Goal: Navigation & Orientation: Find specific page/section

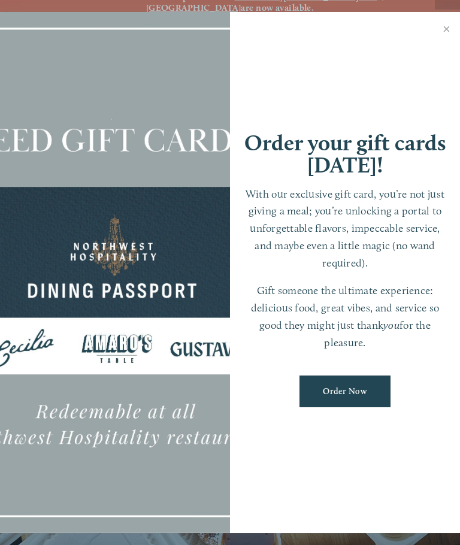
scroll to position [25, 0]
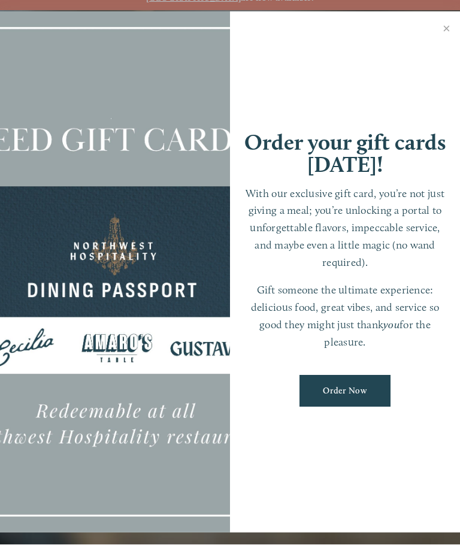
click at [453, 34] on link "Close" at bounding box center [446, 31] width 23 height 34
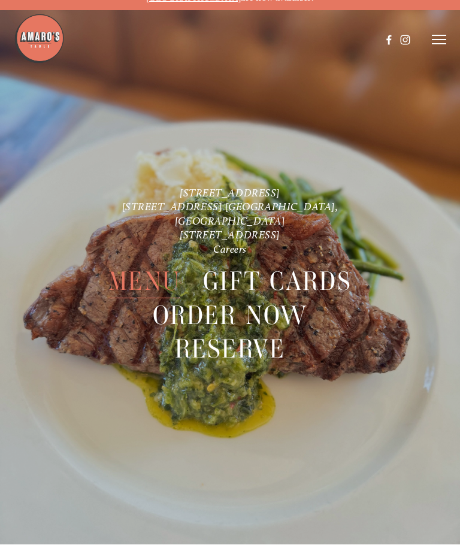
click at [166, 265] on span "Menu" at bounding box center [144, 282] width 72 height 34
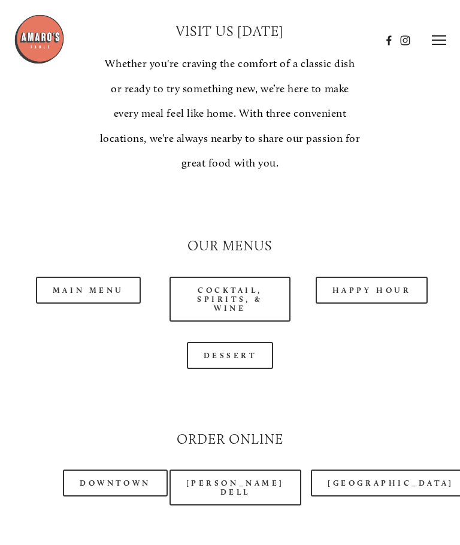
scroll to position [937, 0]
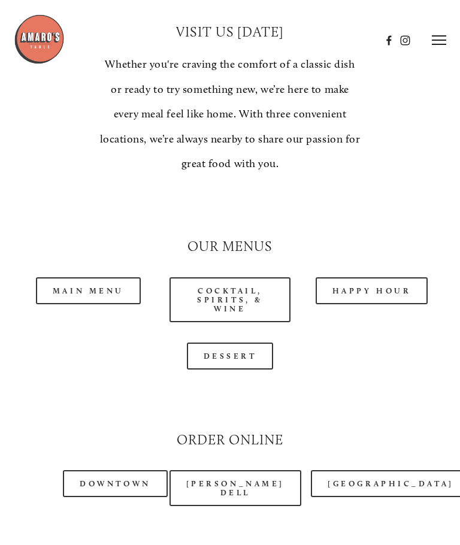
click at [122, 277] on link "Main Menu" at bounding box center [88, 290] width 105 height 27
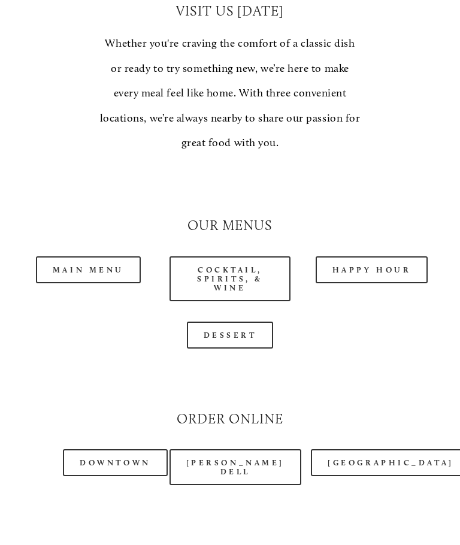
click at [382, 256] on link "Happy Hour" at bounding box center [372, 269] width 113 height 27
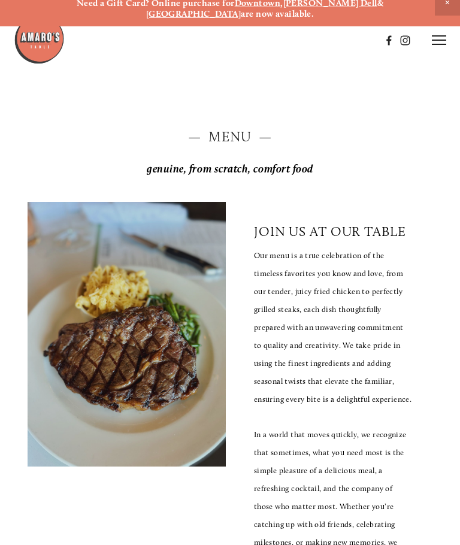
scroll to position [0, 0]
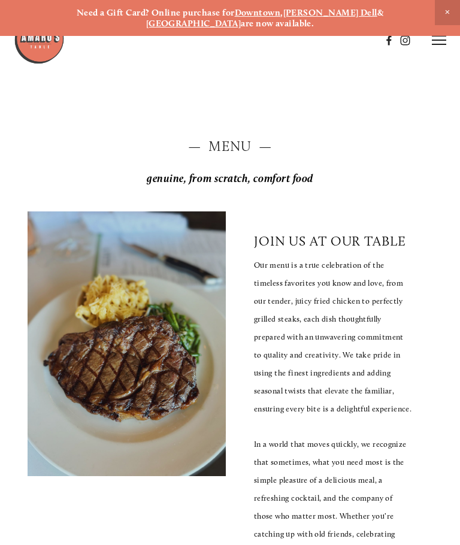
click at [442, 41] on icon at bounding box center [439, 40] width 14 height 11
click at [295, 44] on span "Visit" at bounding box center [298, 40] width 17 height 10
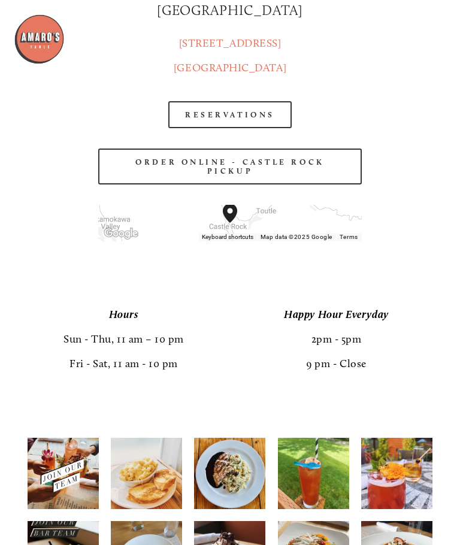
scroll to position [1740, 0]
click at [262, 129] on link "RESERVATIONS" at bounding box center [229, 115] width 123 height 27
